Goal: Information Seeking & Learning: Learn about a topic

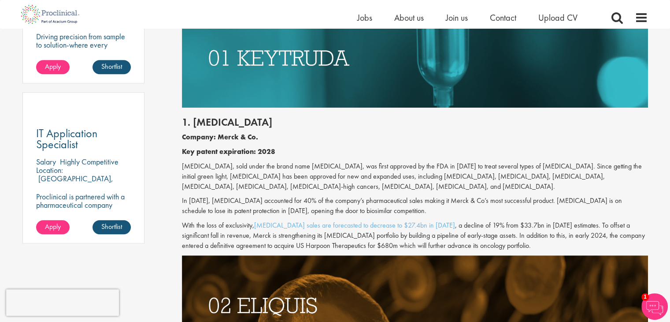
click at [277, 198] on p "In [DATE], [MEDICAL_DATA] accounted for 40% of the company’s pharmaceutical sal…" at bounding box center [415, 206] width 466 height 20
drag, startPoint x: 277, startPoint y: 198, endPoint x: 400, endPoint y: 200, distance: 123.4
click at [400, 200] on p "In [DATE], [MEDICAL_DATA] accounted for 40% of the company’s pharmaceutical sal…" at bounding box center [415, 206] width 466 height 20
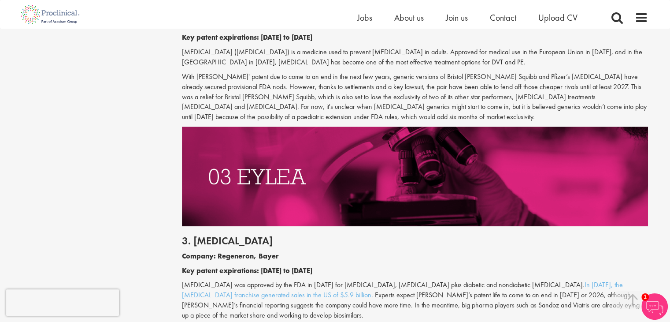
scroll to position [964, 0]
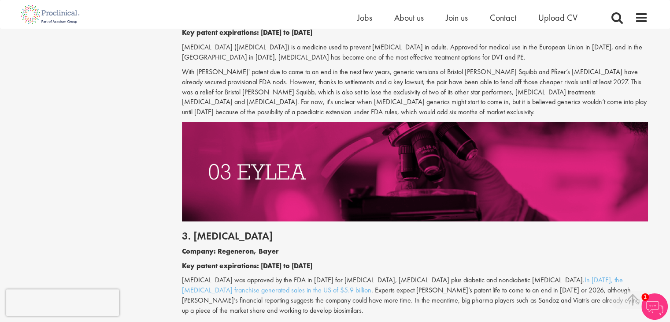
click at [255, 251] on b "Company: Regeneron, Bayer" at bounding box center [230, 250] width 97 height 9
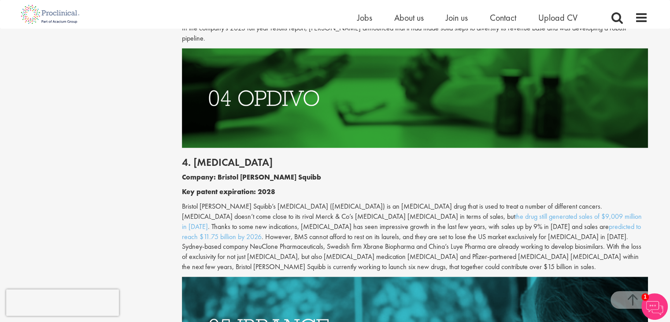
scroll to position [1262, 0]
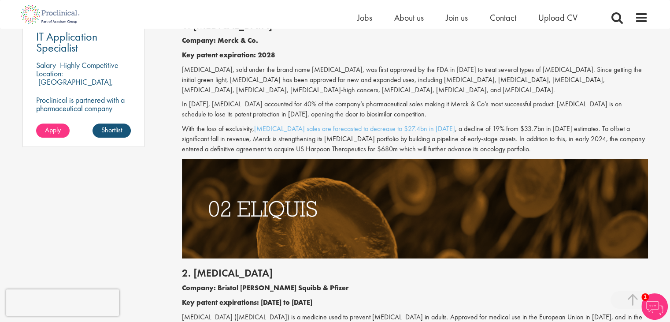
scroll to position [695, 0]
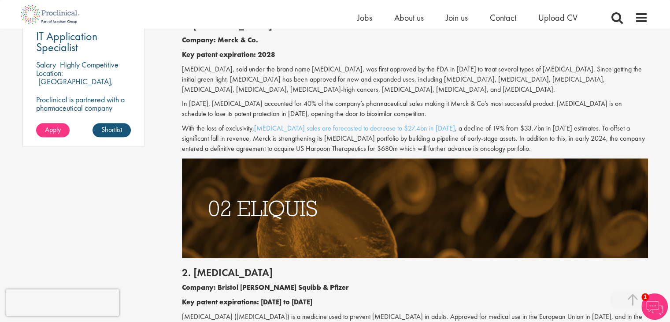
click at [182, 74] on p "[MEDICAL_DATA], sold under the brand name [MEDICAL_DATA], was first approved by…" at bounding box center [415, 79] width 466 height 30
drag, startPoint x: 182, startPoint y: 74, endPoint x: 212, endPoint y: 69, distance: 31.2
click at [212, 69] on p "[MEDICAL_DATA], sold under the brand name [MEDICAL_DATA], was first approved by…" at bounding box center [415, 79] width 466 height 30
click at [227, 69] on p "[MEDICAL_DATA], sold under the brand name [MEDICAL_DATA], was first approved by…" at bounding box center [415, 79] width 466 height 30
drag, startPoint x: 227, startPoint y: 69, endPoint x: 316, endPoint y: 68, distance: 88.2
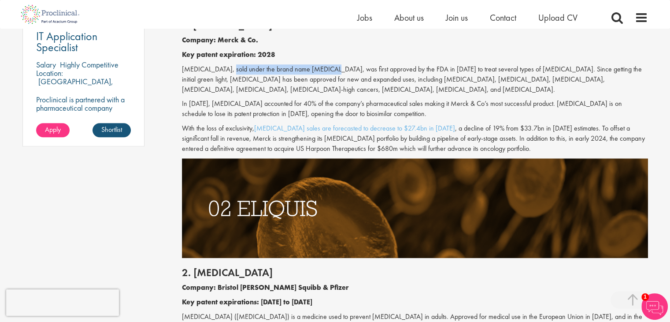
click at [316, 68] on p "[MEDICAL_DATA], sold under the brand name [MEDICAL_DATA], was first approved by…" at bounding box center [415, 79] width 466 height 30
click at [343, 68] on p "[MEDICAL_DATA], sold under the brand name [MEDICAL_DATA], was first approved by…" at bounding box center [415, 79] width 466 height 30
click at [339, 68] on p "[MEDICAL_DATA], sold under the brand name [MEDICAL_DATA], was first approved by…" at bounding box center [415, 79] width 466 height 30
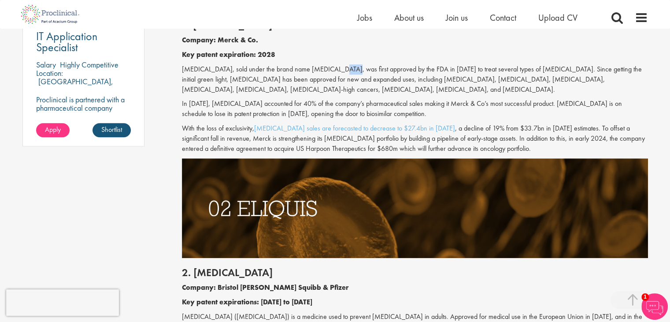
click at [339, 68] on p "[MEDICAL_DATA], sold under the brand name [MEDICAL_DATA], was first approved by…" at bounding box center [415, 79] width 466 height 30
drag, startPoint x: 339, startPoint y: 68, endPoint x: 431, endPoint y: 70, distance: 92.1
click at [431, 70] on p "[MEDICAL_DATA], sold under the brand name [MEDICAL_DATA], was first approved by…" at bounding box center [415, 79] width 466 height 30
click at [447, 70] on p "[MEDICAL_DATA], sold under the brand name [MEDICAL_DATA], was first approved by…" at bounding box center [415, 79] width 466 height 30
drag, startPoint x: 447, startPoint y: 70, endPoint x: 514, endPoint y: 67, distance: 67.5
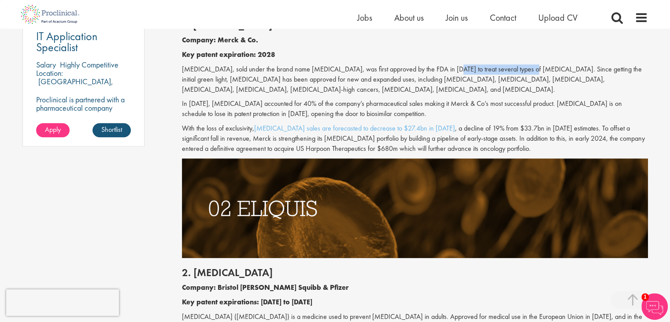
click at [514, 67] on p "[MEDICAL_DATA], sold under the brand name [MEDICAL_DATA], was first approved by…" at bounding box center [415, 79] width 466 height 30
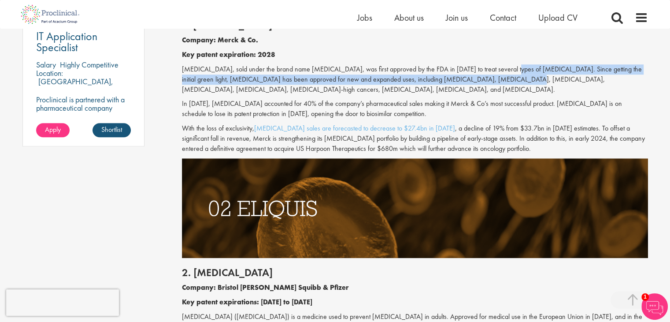
drag, startPoint x: 514, startPoint y: 67, endPoint x: 477, endPoint y: 82, distance: 40.2
click at [477, 82] on p "[MEDICAL_DATA], sold under the brand name [MEDICAL_DATA], was first approved by…" at bounding box center [415, 79] width 466 height 30
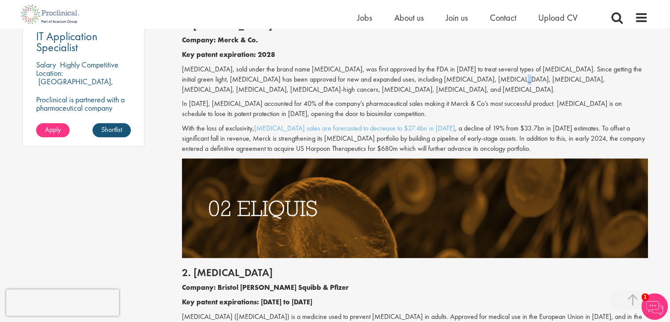
click at [477, 82] on p "[MEDICAL_DATA], sold under the brand name [MEDICAL_DATA], was first approved by…" at bounding box center [415, 79] width 466 height 30
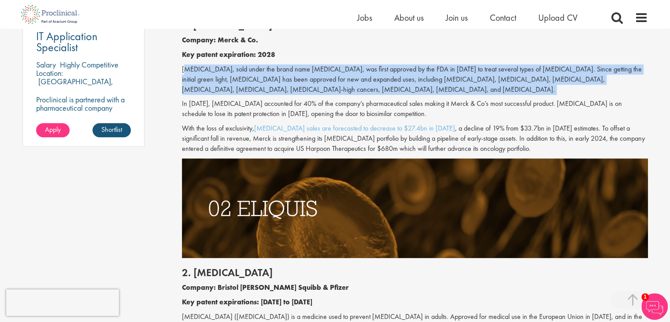
click at [477, 82] on p "[MEDICAL_DATA], sold under the brand name [MEDICAL_DATA], was first approved by…" at bounding box center [415, 79] width 466 height 30
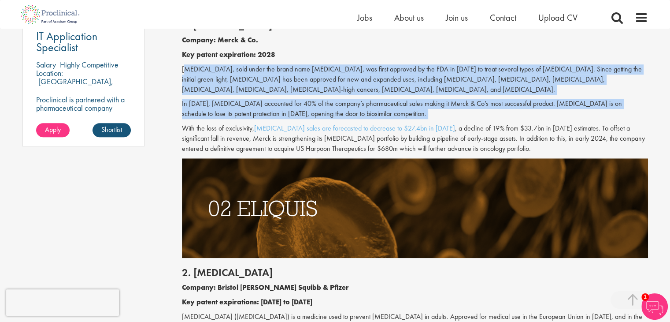
drag, startPoint x: 477, startPoint y: 82, endPoint x: 458, endPoint y: 122, distance: 43.8
click at [458, 122] on div "1. [MEDICAL_DATA] Company: Merck & Co. Key patent expiration: 2028 [MEDICAL_DAT…" at bounding box center [415, 85] width 480 height 148
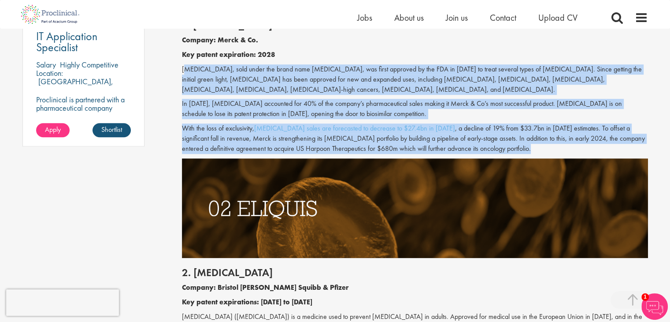
click at [458, 122] on div "1. [MEDICAL_DATA] Company: Merck & Co. Key patent expiration: 2028 [MEDICAL_DAT…" at bounding box center [415, 85] width 480 height 148
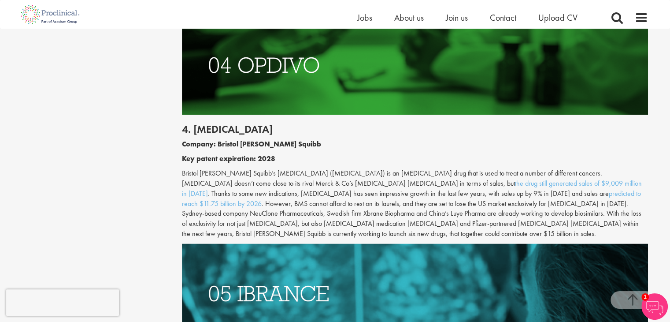
scroll to position [1298, 0]
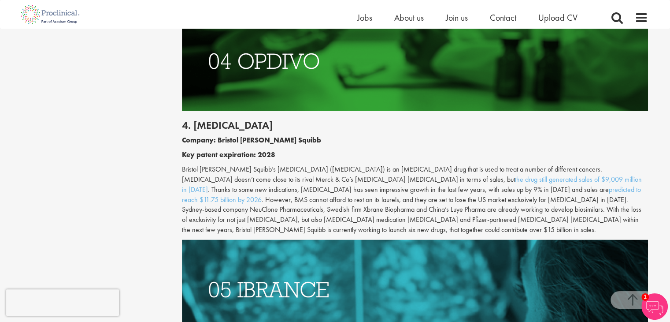
click at [88, 168] on div "Content types Quizzes Blogs Guidebooks & Reports Videos Infographics Case studi…" at bounding box center [335, 321] width 639 height 3048
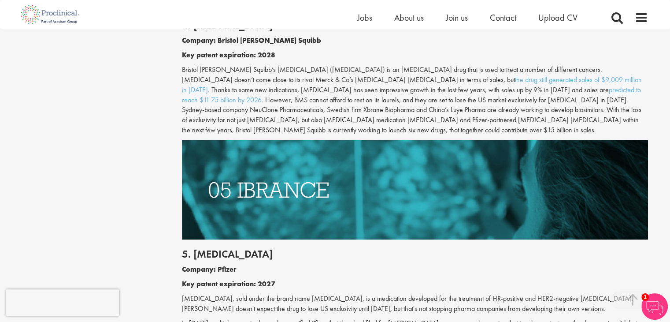
scroll to position [1518, 0]
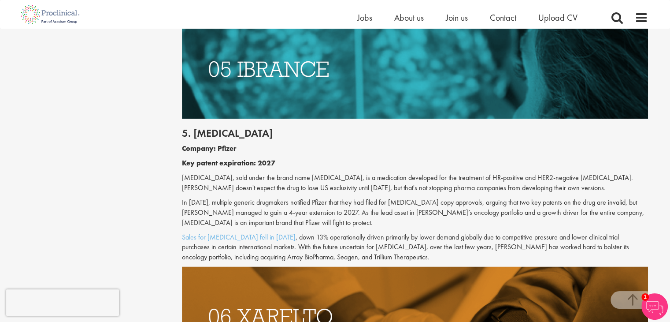
click at [229, 134] on div "5. [MEDICAL_DATA] Company: Pfizer Key patent expiration: 2027 [MEDICAL_DATA], s…" at bounding box center [415, 193] width 480 height 148
click at [229, 144] on b "Company: Pfizer" at bounding box center [209, 148] width 55 height 9
click at [214, 172] on p "[MEDICAL_DATA], sold under the brand name [MEDICAL_DATA], is a medication devel…" at bounding box center [415, 182] width 466 height 20
drag, startPoint x: 214, startPoint y: 160, endPoint x: 303, endPoint y: 156, distance: 89.2
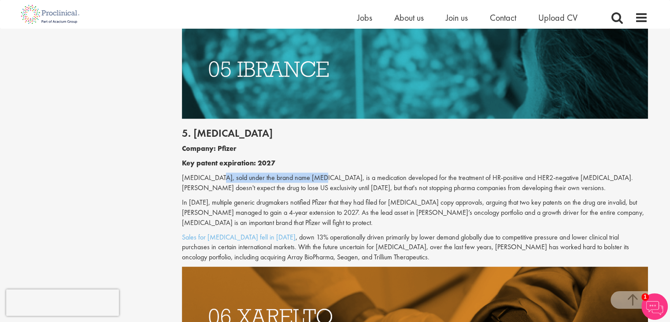
click at [303, 172] on p "[MEDICAL_DATA], sold under the brand name [MEDICAL_DATA], is a medication devel…" at bounding box center [415, 182] width 466 height 20
click at [337, 172] on p "[MEDICAL_DATA], sold under the brand name [MEDICAL_DATA], is a medication devel…" at bounding box center [415, 182] width 466 height 20
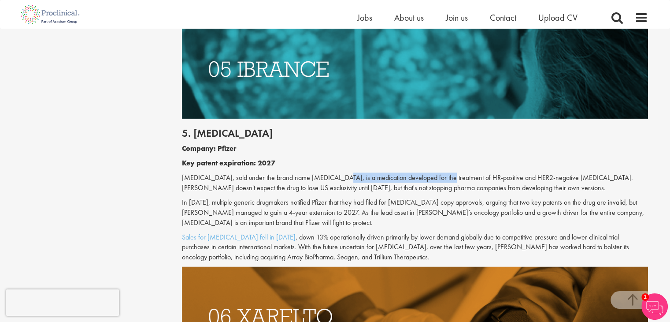
drag, startPoint x: 337, startPoint y: 159, endPoint x: 483, endPoint y: 156, distance: 145.9
click at [448, 172] on p "[MEDICAL_DATA], sold under the brand name [MEDICAL_DATA], is a medication devel…" at bounding box center [415, 182] width 466 height 20
click at [452, 172] on p "[MEDICAL_DATA], sold under the brand name [MEDICAL_DATA], is a medication devel…" at bounding box center [415, 182] width 466 height 20
drag, startPoint x: 452, startPoint y: 159, endPoint x: 433, endPoint y: 158, distance: 18.6
click at [433, 172] on p "[MEDICAL_DATA], sold under the brand name [MEDICAL_DATA], is a medication devel…" at bounding box center [415, 182] width 466 height 20
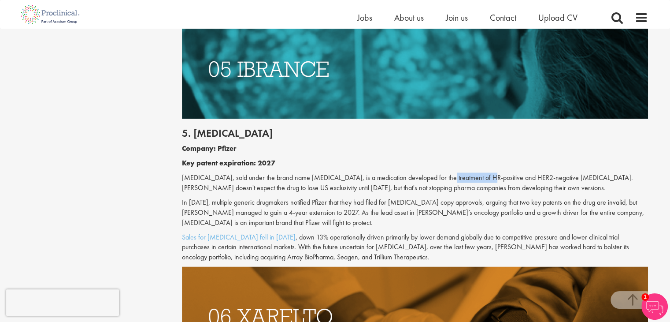
click at [433, 172] on p "[MEDICAL_DATA], sold under the brand name [MEDICAL_DATA], is a medication devel…" at bounding box center [415, 182] width 466 height 20
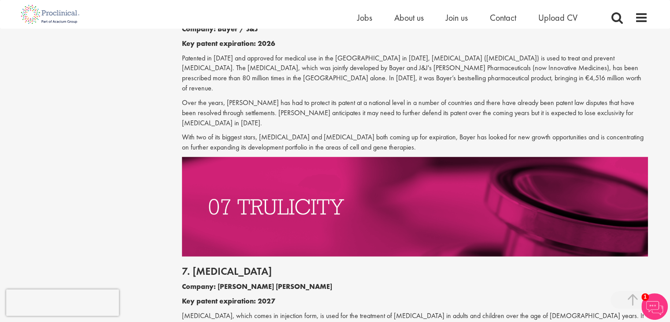
scroll to position [1959, 0]
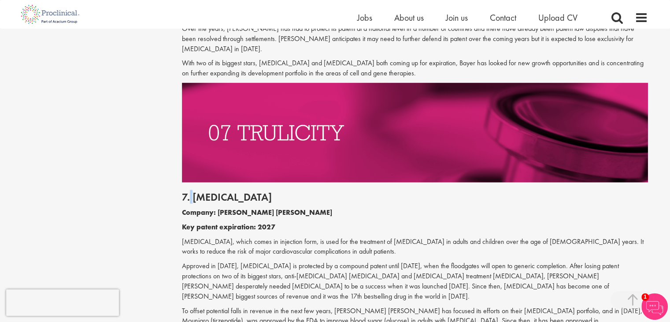
drag, startPoint x: 194, startPoint y: 151, endPoint x: 217, endPoint y: 182, distance: 39.4
click at [190, 191] on h2 "7. [MEDICAL_DATA]" at bounding box center [415, 196] width 466 height 11
drag, startPoint x: 216, startPoint y: 171, endPoint x: 218, endPoint y: 176, distance: 5.5
click at [218, 208] on b "Company: [PERSON_NAME] [PERSON_NAME]" at bounding box center [257, 212] width 150 height 9
drag, startPoint x: 224, startPoint y: 174, endPoint x: 226, endPoint y: 169, distance: 4.7
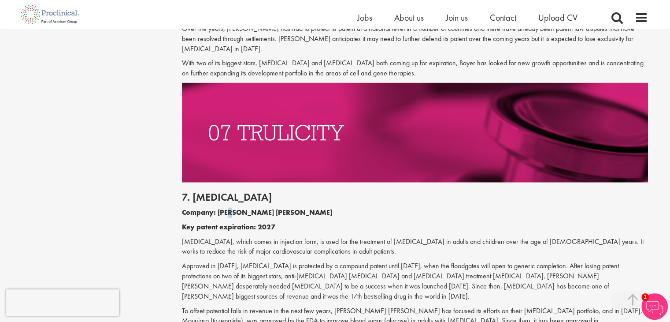
click at [226, 208] on b "Company: [PERSON_NAME] [PERSON_NAME]" at bounding box center [257, 212] width 150 height 9
click at [218, 222] on b "Key patent expiration: 2027" at bounding box center [228, 226] width 93 height 9
drag, startPoint x: 261, startPoint y: 184, endPoint x: 257, endPoint y: 190, distance: 6.7
click at [257, 222] on b "Key patent expiration: 2027" at bounding box center [228, 226] width 93 height 9
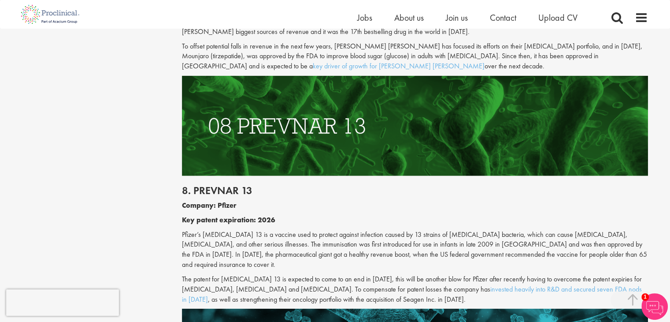
scroll to position [2444, 0]
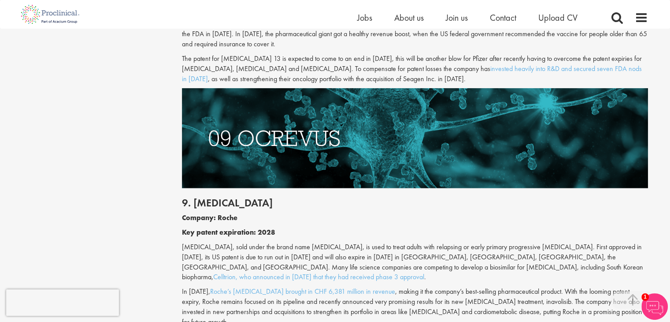
click at [296, 188] on div "9. [MEDICAL_DATA] Company: Roche Key patent expiration: 2028 [MEDICAL_DATA], so…" at bounding box center [415, 259] width 480 height 143
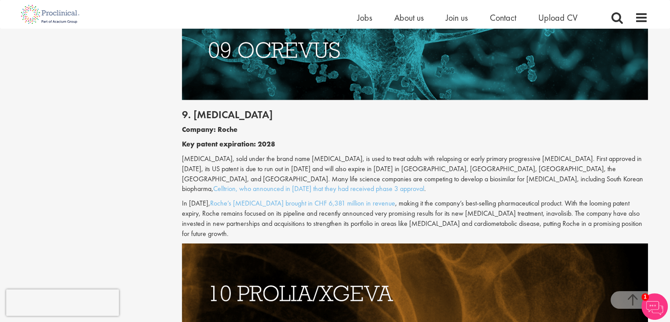
click at [190, 154] on p "[MEDICAL_DATA], sold under the brand name [MEDICAL_DATA], is used to treat adul…" at bounding box center [415, 174] width 466 height 40
click at [201, 154] on p "[MEDICAL_DATA], sold under the brand name [MEDICAL_DATA], is used to treat adul…" at bounding box center [415, 174] width 466 height 40
click at [223, 154] on p "[MEDICAL_DATA], sold under the brand name [MEDICAL_DATA], is used to treat adul…" at bounding box center [415, 174] width 466 height 40
drag, startPoint x: 223, startPoint y: 96, endPoint x: 307, endPoint y: 94, distance: 84.7
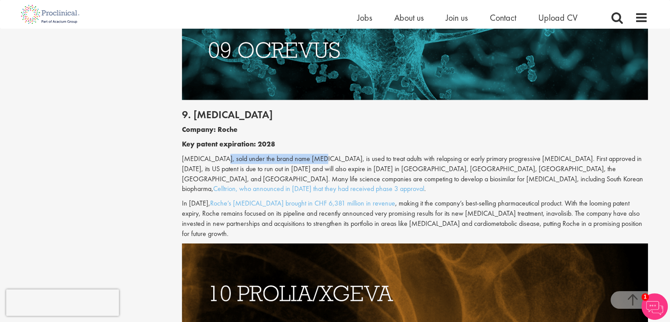
click at [307, 154] on p "[MEDICAL_DATA], sold under the brand name [MEDICAL_DATA], is used to treat adul…" at bounding box center [415, 174] width 466 height 40
click at [333, 154] on p "[MEDICAL_DATA], sold under the brand name [MEDICAL_DATA], is used to treat adul…" at bounding box center [415, 174] width 466 height 40
drag, startPoint x: 333, startPoint y: 97, endPoint x: 323, endPoint y: 100, distance: 10.5
click at [323, 154] on p "[MEDICAL_DATA], sold under the brand name [MEDICAL_DATA], is used to treat adul…" at bounding box center [415, 174] width 466 height 40
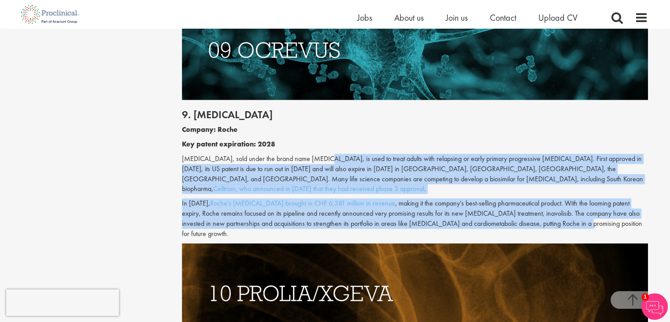
drag, startPoint x: 323, startPoint y: 100, endPoint x: 544, endPoint y: 158, distance: 228.1
click at [544, 158] on div "9. [MEDICAL_DATA] Company: Roche Key patent expiration: 2028 [MEDICAL_DATA], so…" at bounding box center [415, 171] width 480 height 143
click at [546, 198] on p "In [DATE], [PERSON_NAME] [MEDICAL_DATA] brought in CHF 6,381 million in revenue…" at bounding box center [415, 218] width 466 height 40
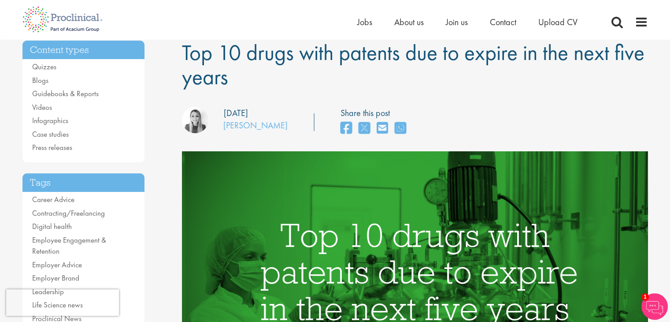
scroll to position [0, 0]
